Goal: Task Accomplishment & Management: Use online tool/utility

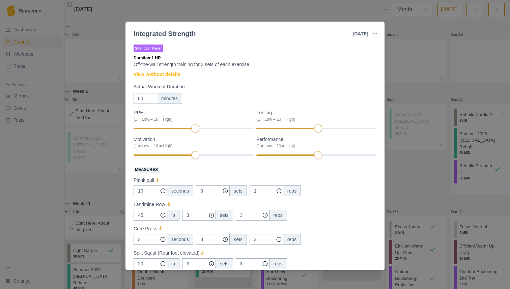
select select "month"
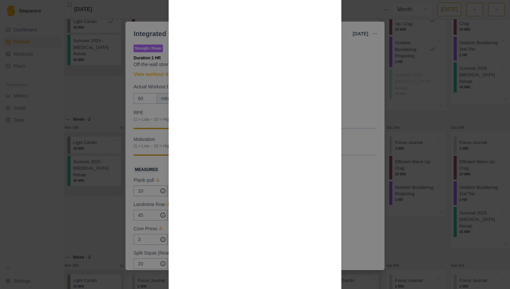
scroll to position [605, 0]
click at [157, 55] on div "Workout Details General strength training is important, as it allows us to have…" at bounding box center [255, 144] width 510 height 289
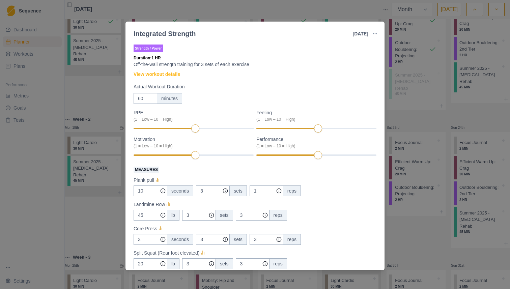
click at [176, 67] on p "Off-the-wall strength training for 3 sets of each exercise" at bounding box center [254, 64] width 243 height 7
click at [176, 70] on div "Strength / Power Duration: 1 HR Off-the-wall strength training for 3 sets of ea…" at bounding box center [254, 209] width 243 height 333
click at [176, 72] on link "View workout details" at bounding box center [156, 74] width 47 height 7
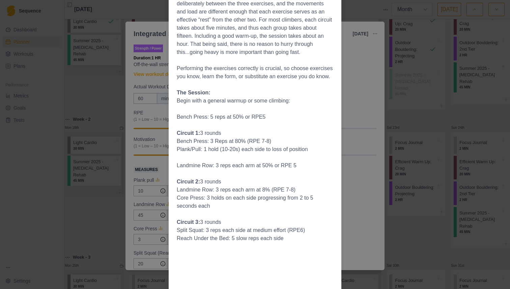
scroll to position [172, 0]
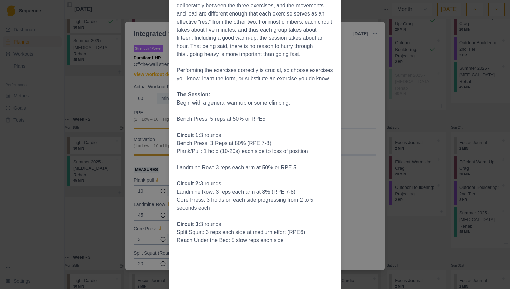
click at [234, 155] on p "Plank/Pull: 1 hold (10-20s) each side to loss of position" at bounding box center [255, 151] width 156 height 8
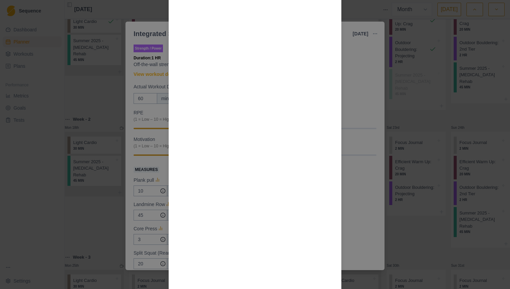
scroll to position [551, 0]
click at [154, 165] on div "Workout Details General strength training is important, as it allows us to have…" at bounding box center [255, 144] width 510 height 289
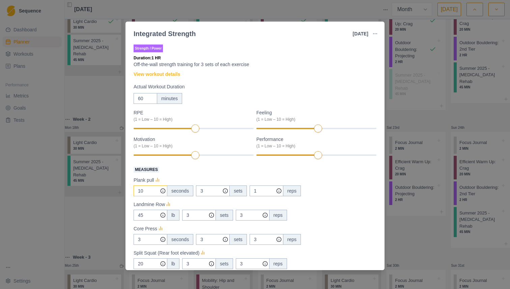
click at [154, 192] on input "10" at bounding box center [150, 190] width 34 height 11
type input "20"
click at [202, 173] on label "Measures" at bounding box center [252, 169] width 239 height 8
click at [167, 185] on input "20" at bounding box center [150, 190] width 34 height 11
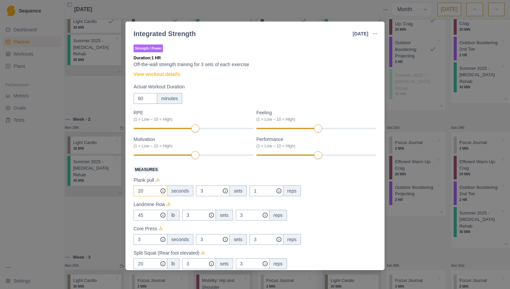
scroll to position [22, 0]
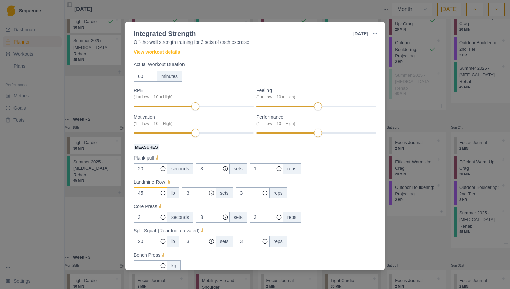
click at [145, 174] on input "45" at bounding box center [150, 168] width 34 height 11
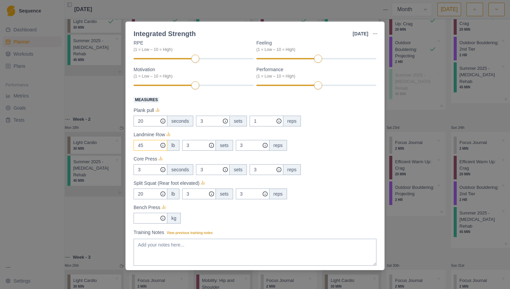
scroll to position [73, 0]
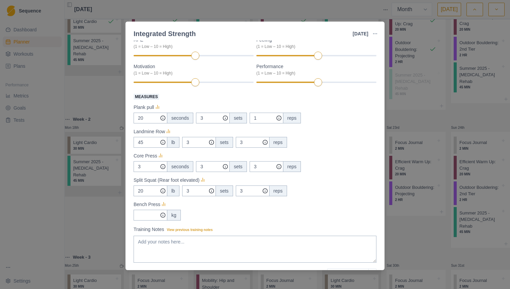
click at [178, 210] on div "kg" at bounding box center [174, 215] width 14 height 11
click at [177, 211] on div "kg" at bounding box center [174, 215] width 14 height 11
click at [319, 220] on div "Strength / Power Duration: 1 HR Off-the-wall strength training for 3 sets of ea…" at bounding box center [254, 136] width 243 height 333
click at [156, 220] on div "Strength / Power Duration: 1 HR Off-the-wall strength training for 3 sets of ea…" at bounding box center [254, 136] width 243 height 333
click at [153, 123] on input "Measures" at bounding box center [150, 118] width 34 height 11
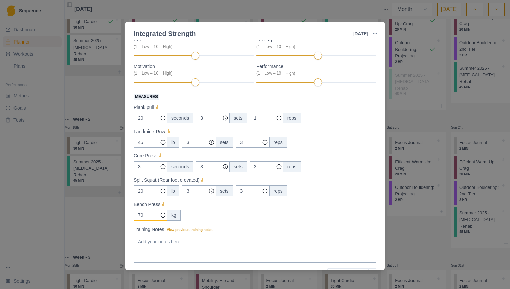
type input "70"
click at [213, 206] on div "Bench Press" at bounding box center [254, 204] width 243 height 8
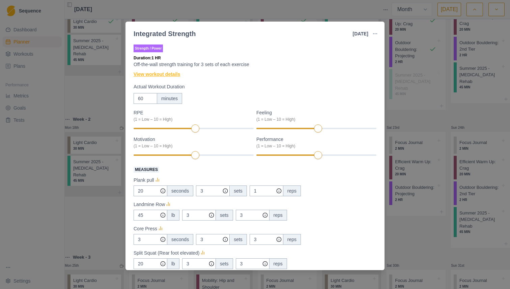
click at [171, 71] on link "View workout details" at bounding box center [156, 74] width 47 height 7
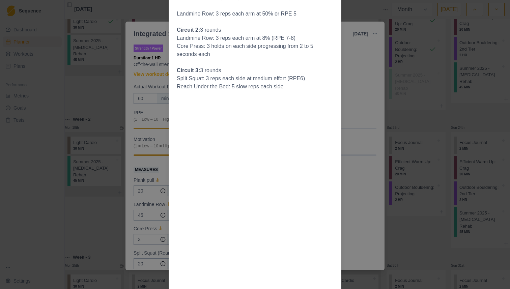
scroll to position [326, 0]
click at [274, 58] on p "Core Press: 3 holds on each side progressing from 2 to 5 seconds each" at bounding box center [255, 50] width 156 height 16
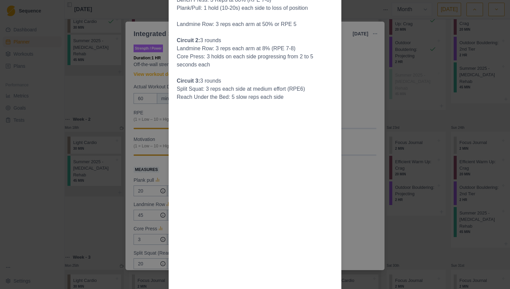
click at [368, 65] on div "Workout Details General strength training is important, as it allows us to have…" at bounding box center [255, 144] width 510 height 289
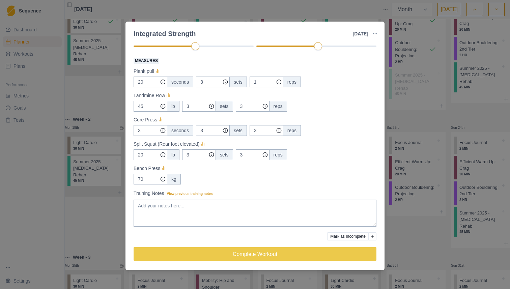
scroll to position [0, 0]
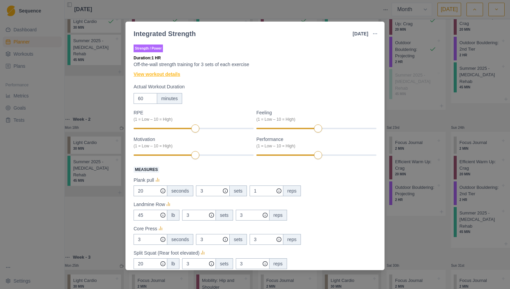
click at [172, 76] on link "View workout details" at bounding box center [156, 74] width 47 height 7
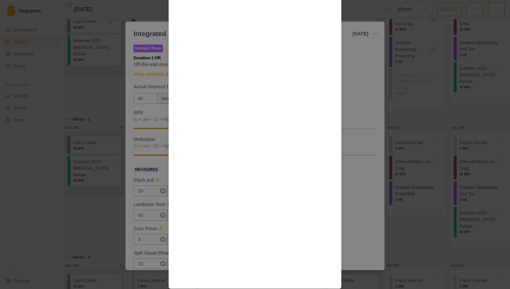
scroll to position [808, 0]
click at [352, 102] on div "Workout Details General strength training is important, as it allows us to have…" at bounding box center [255, 144] width 510 height 289
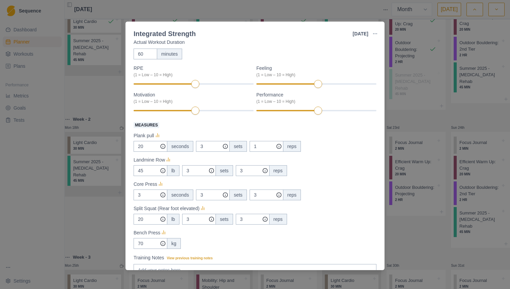
scroll to position [45, 0]
click at [194, 84] on div at bounding box center [166, 82] width 67 height 1
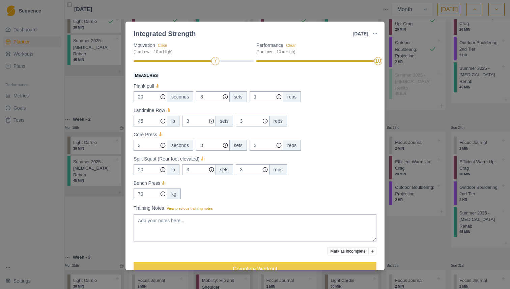
scroll to position [94, 0]
click at [151, 102] on input "45" at bounding box center [150, 96] width 34 height 11
click at [149, 130] on div "Core Press" at bounding box center [254, 134] width 243 height 8
click at [147, 102] on input "3" at bounding box center [150, 96] width 34 height 11
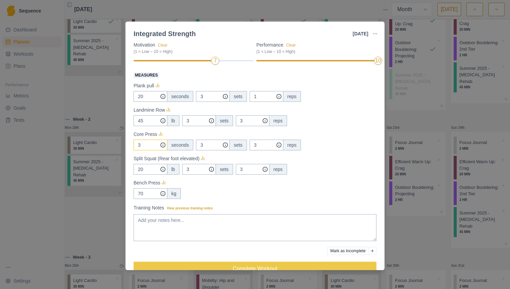
click at [147, 102] on input "3" at bounding box center [150, 96] width 34 height 11
type input "5"
click at [152, 159] on p "Split Squat (Rear foot elevated)" at bounding box center [166, 158] width 66 height 7
click at [149, 102] on input "20" at bounding box center [150, 96] width 34 height 11
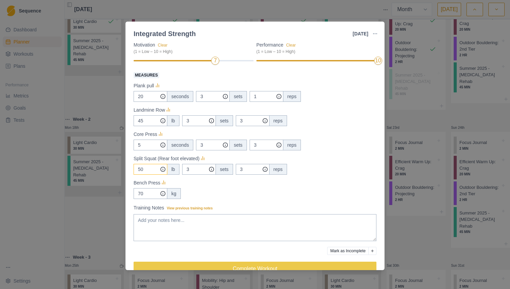
type input "50"
click at [179, 182] on div "Bench Press" at bounding box center [254, 183] width 243 height 8
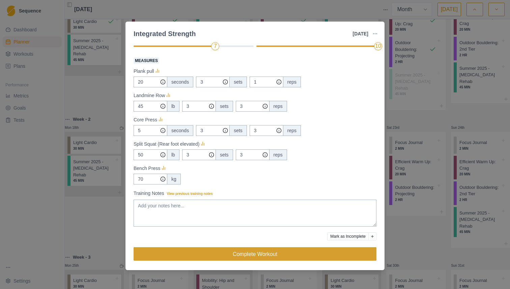
click at [254, 251] on button "Complete Workout" at bounding box center [254, 253] width 243 height 13
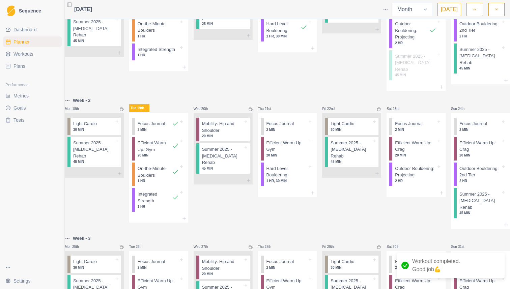
scroll to position [254, 0]
